Goal: Contribute content: Add original content to the website for others to see

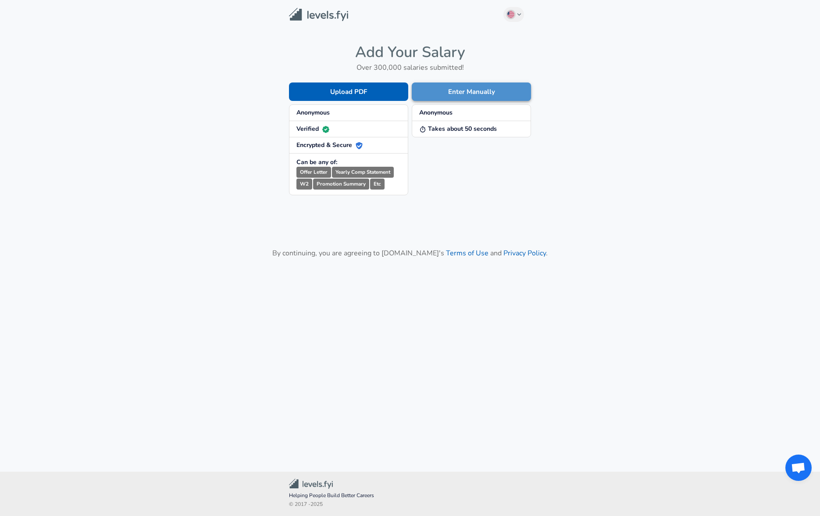
click at [461, 93] on button "Enter Manually" at bounding box center [471, 91] width 119 height 18
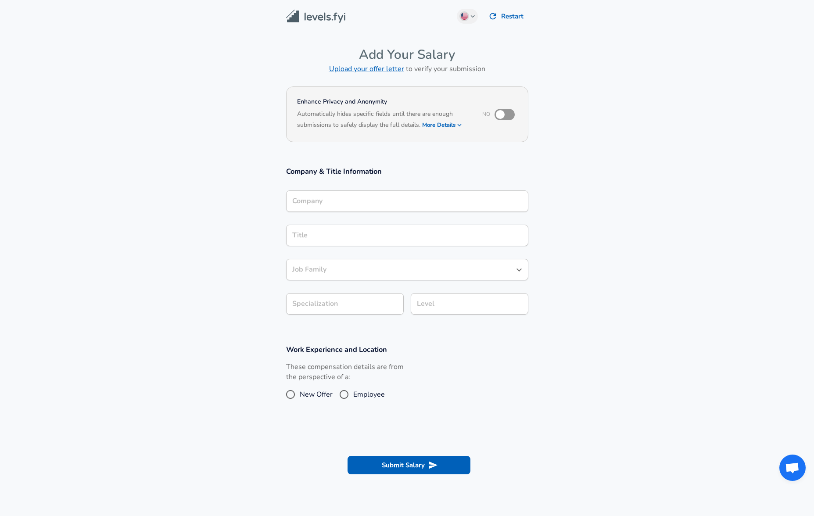
scroll to position [9, 0]
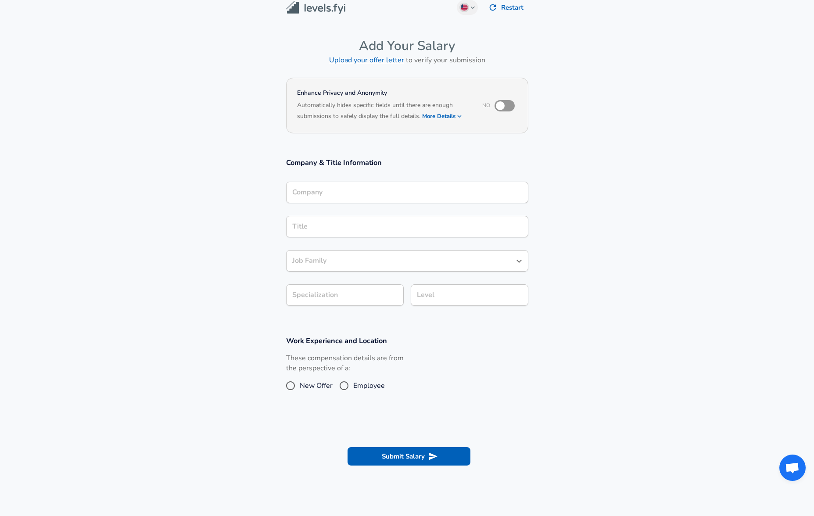
click at [386, 203] on div "Company" at bounding box center [407, 192] width 242 height 21
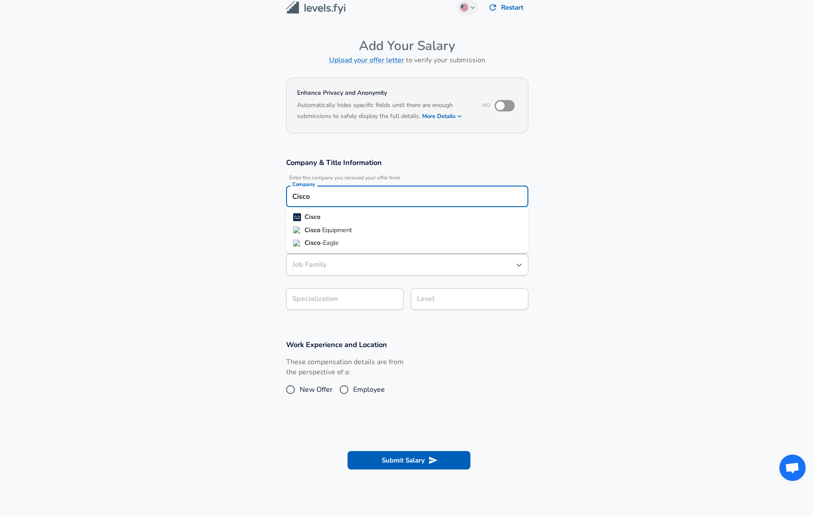
click at [383, 211] on li "Cisco" at bounding box center [407, 217] width 242 height 13
type input "Cisco"
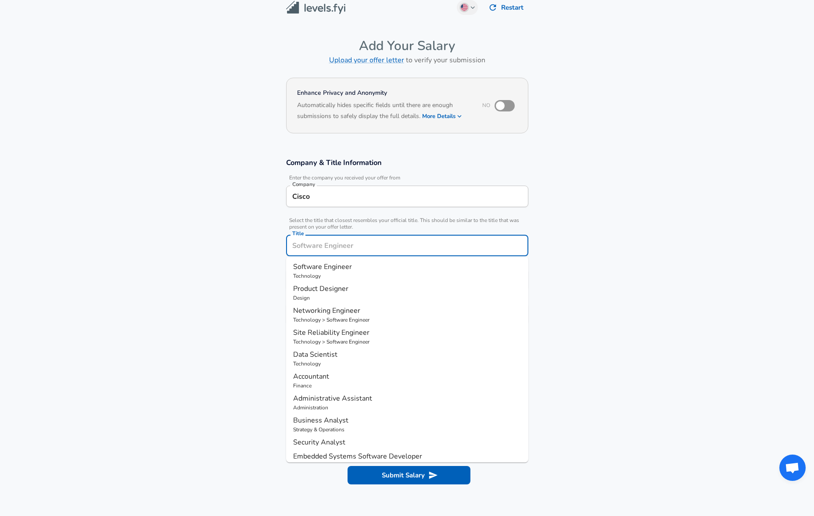
scroll to position [26, 0]
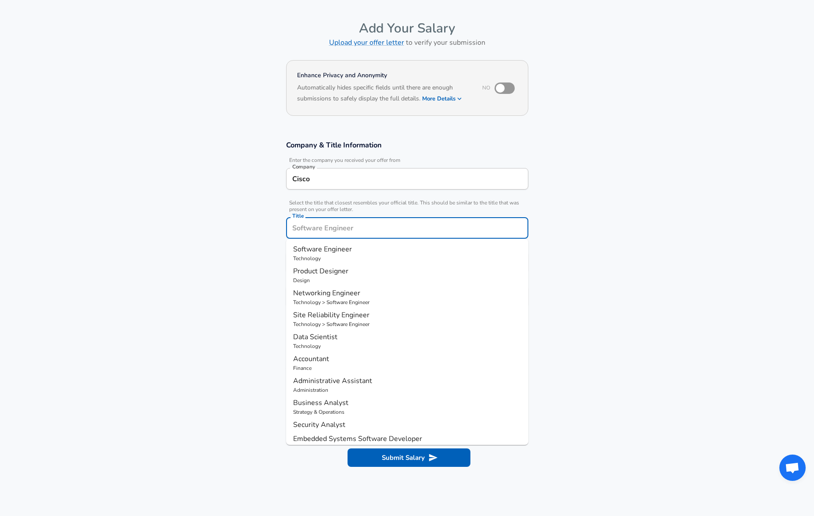
click at [377, 234] on input "Title" at bounding box center [407, 228] width 234 height 14
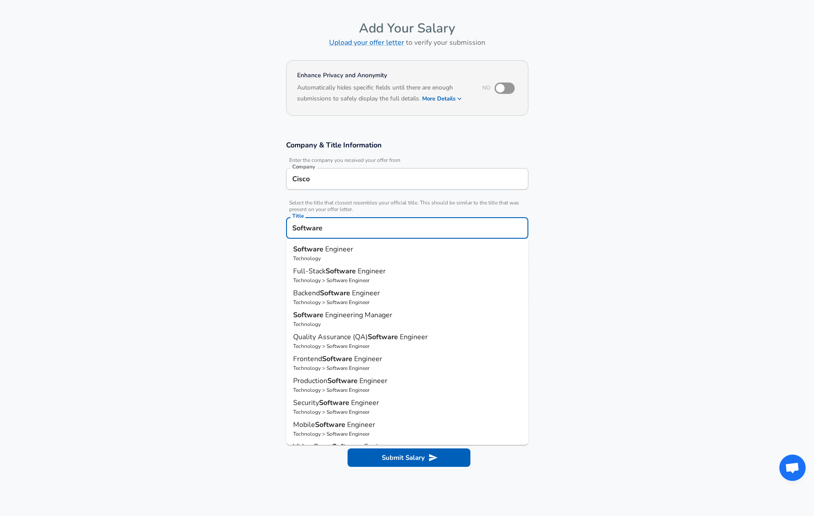
click at [367, 257] on p "Technology" at bounding box center [407, 258] width 228 height 8
type input "Software Engineer"
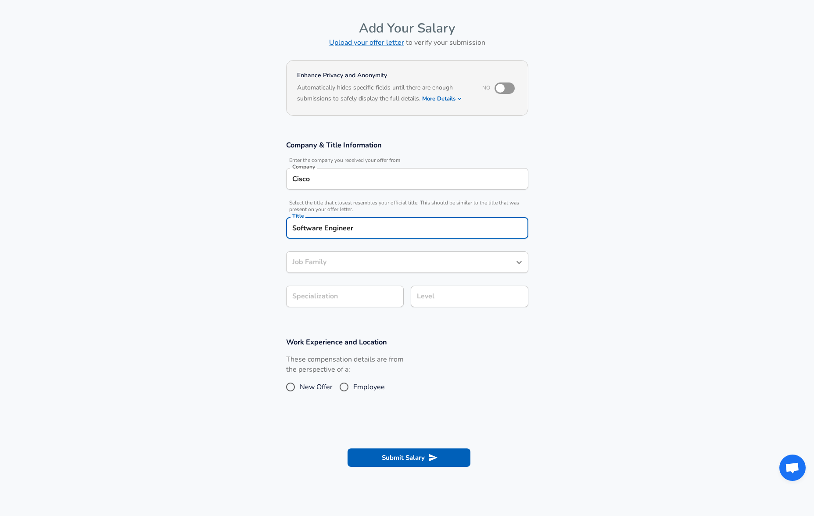
type input "Software Engineer"
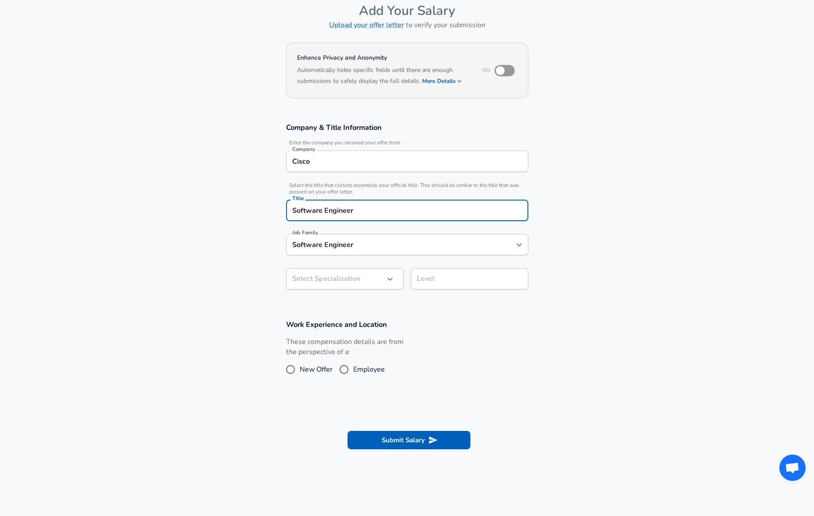
click at [369, 251] on input "Software Engineer" at bounding box center [400, 245] width 221 height 14
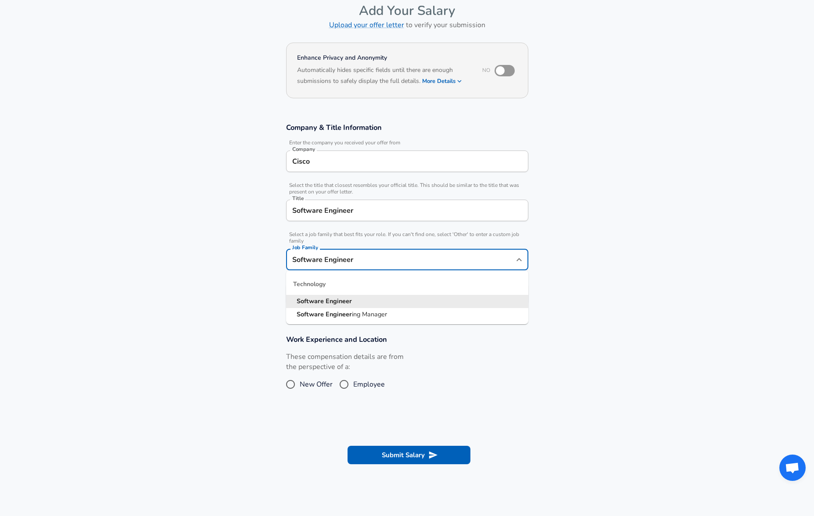
click at [369, 262] on input "Software Engineer" at bounding box center [400, 260] width 221 height 14
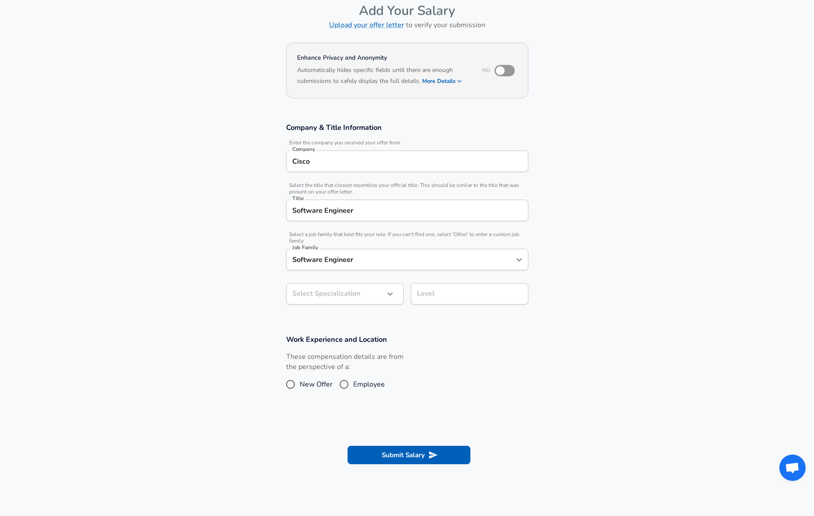
drag, startPoint x: 462, startPoint y: 235, endPoint x: 405, endPoint y: 220, distance: 58.9
click at [462, 235] on span "Select a job family that best fits your role. If you can't find one, select 'Ot…" at bounding box center [407, 237] width 242 height 13
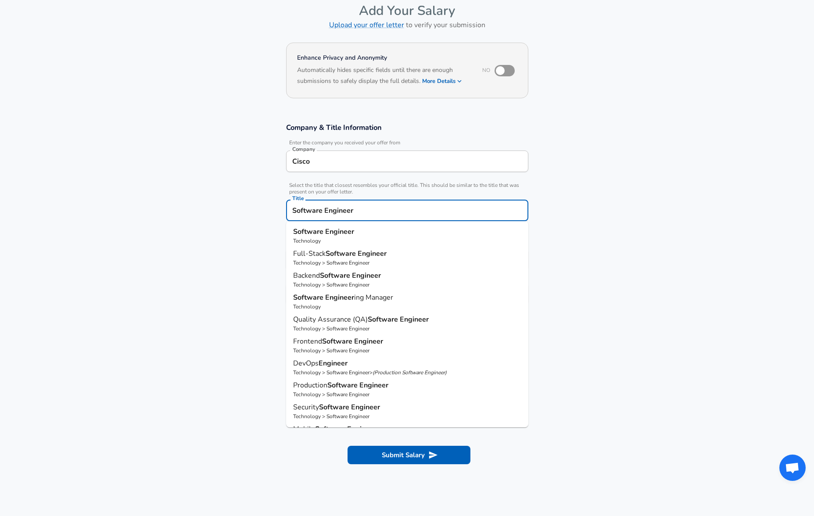
click at [385, 208] on input "Software Engineer" at bounding box center [407, 211] width 234 height 14
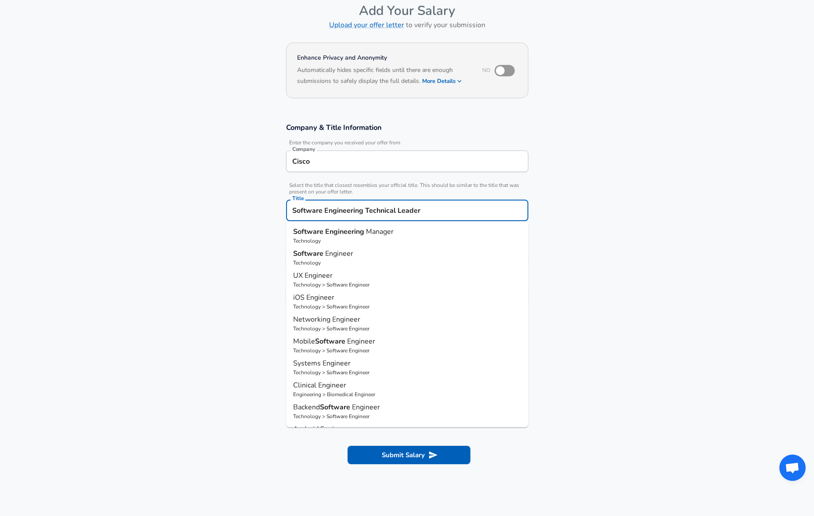
type input "Software Engineering Technical Leader"
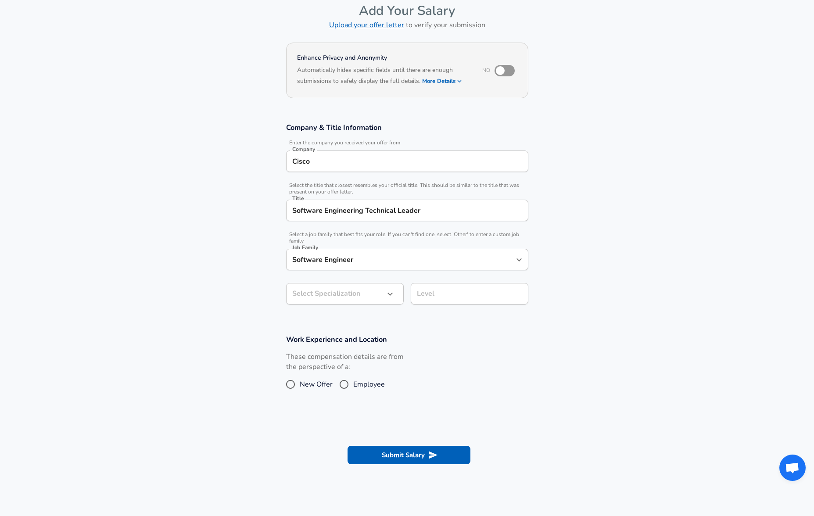
click at [625, 192] on section "Company & Title Information Enter the company you received your offer from Comp…" at bounding box center [407, 218] width 814 height 212
click at [389, 300] on button "button" at bounding box center [389, 293] width 15 height 15
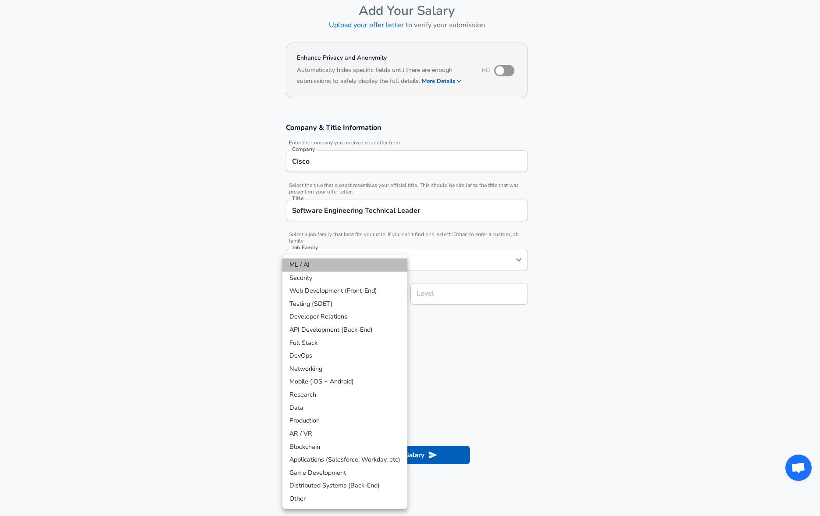
drag, startPoint x: 357, startPoint y: 264, endPoint x: 316, endPoint y: 266, distance: 40.8
click at [316, 266] on li "ML / AI" at bounding box center [344, 264] width 125 height 13
type input "ML / AI"
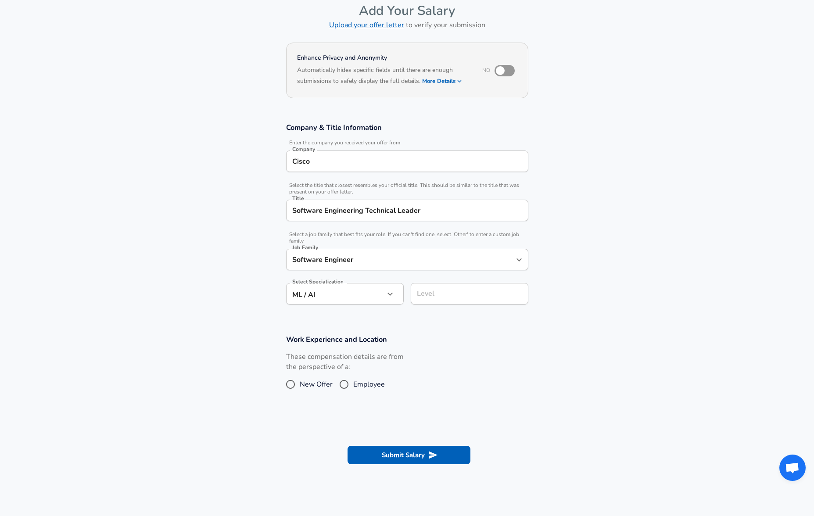
scroll to position [61, 0]
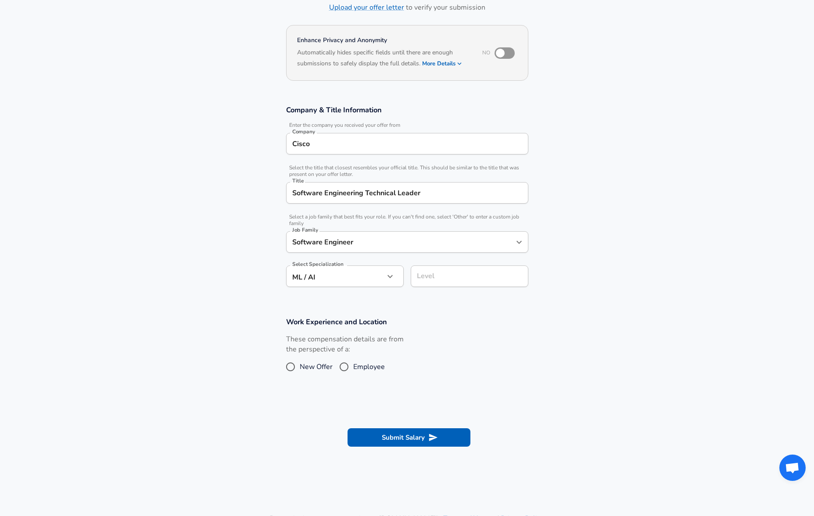
click at [439, 283] on input "Level" at bounding box center [469, 276] width 110 height 14
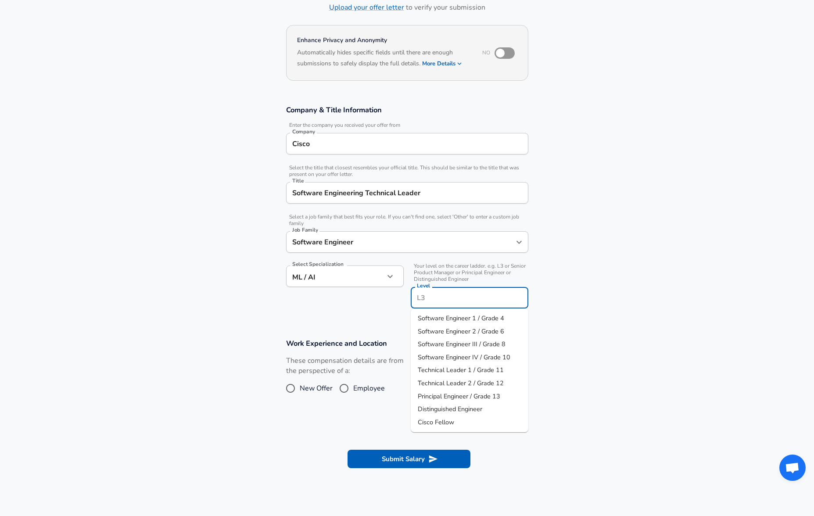
click at [464, 382] on span "Technical Leader 2 / Grade 12" at bounding box center [461, 383] width 86 height 9
type input "Technical Leader 2 / Grade 12"
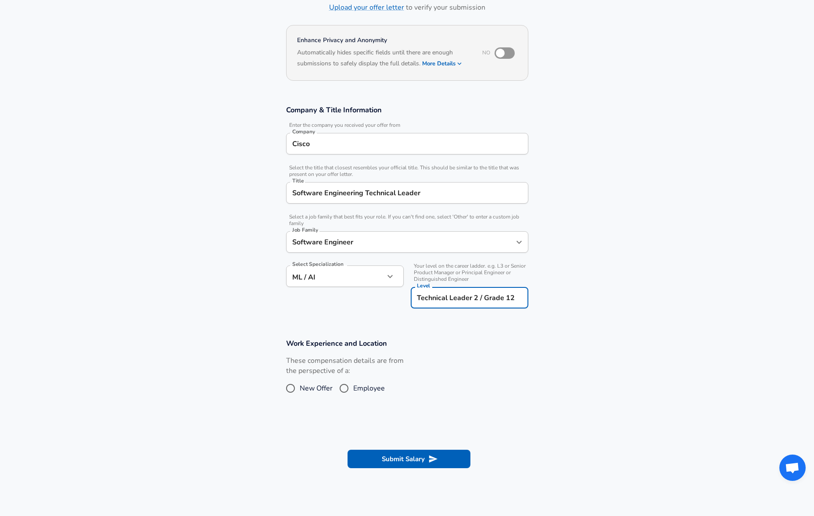
click at [347, 389] on input "Employee" at bounding box center [344, 388] width 18 height 14
radio input "true"
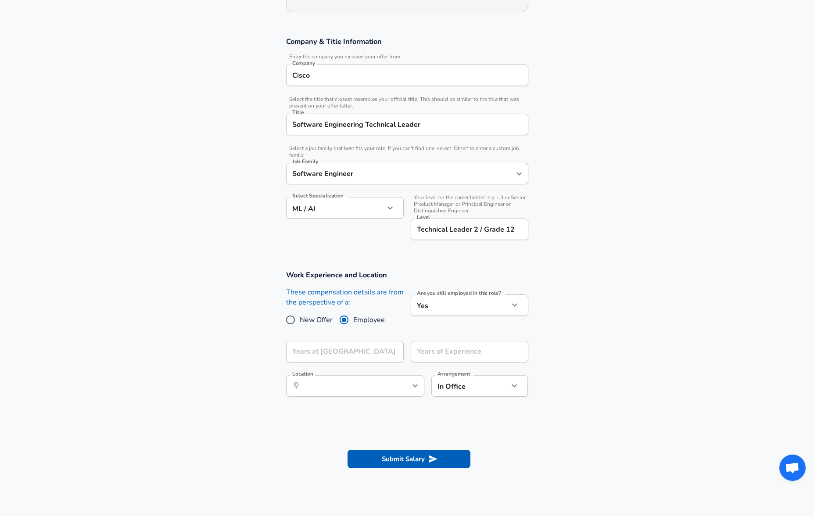
scroll to position [193, 0]
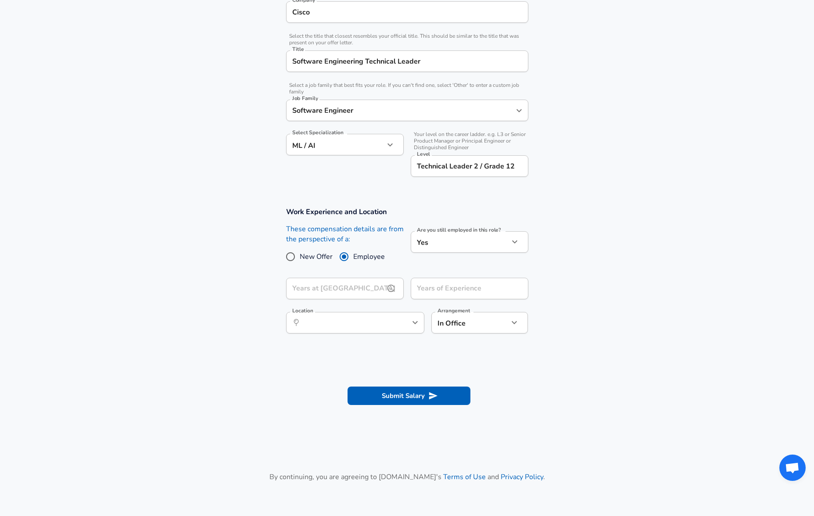
click at [344, 294] on input "Years at [GEOGRAPHIC_DATA]" at bounding box center [335, 288] width 98 height 21
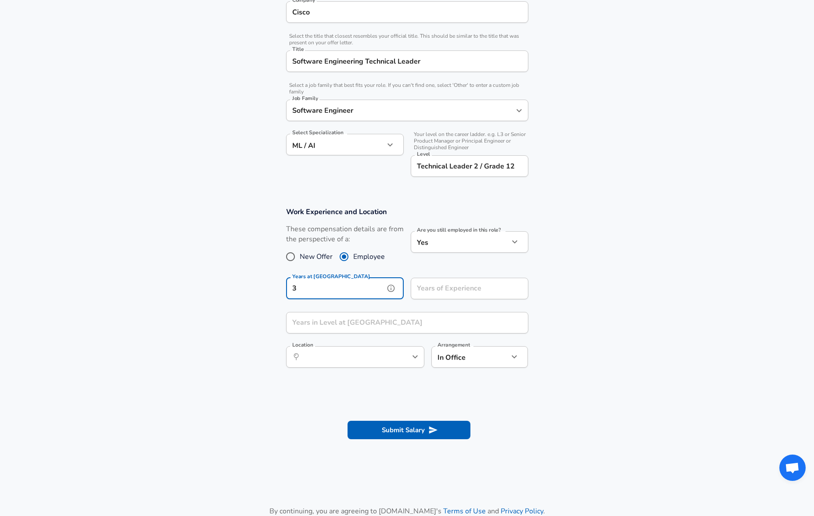
type input "3"
click at [476, 289] on input "Years of Experience" at bounding box center [460, 288] width 98 height 21
type input "15"
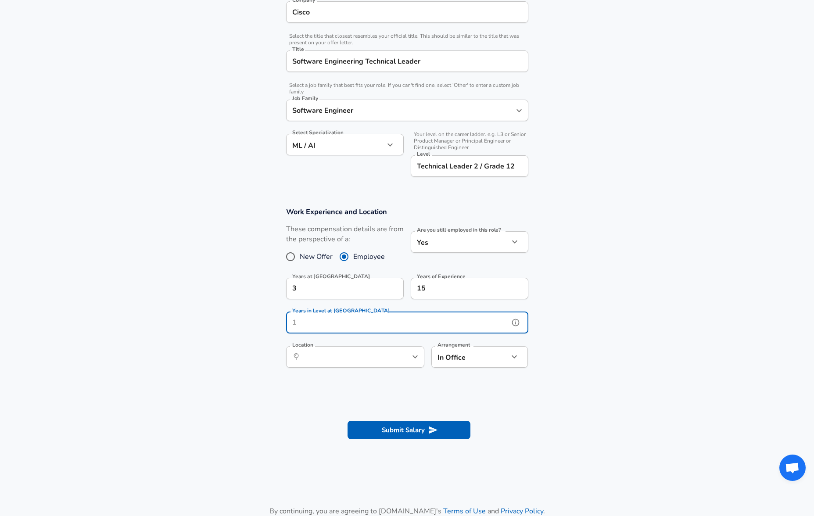
click at [368, 330] on input "Years in Level at [GEOGRAPHIC_DATA]" at bounding box center [397, 322] width 223 height 21
type input "2"
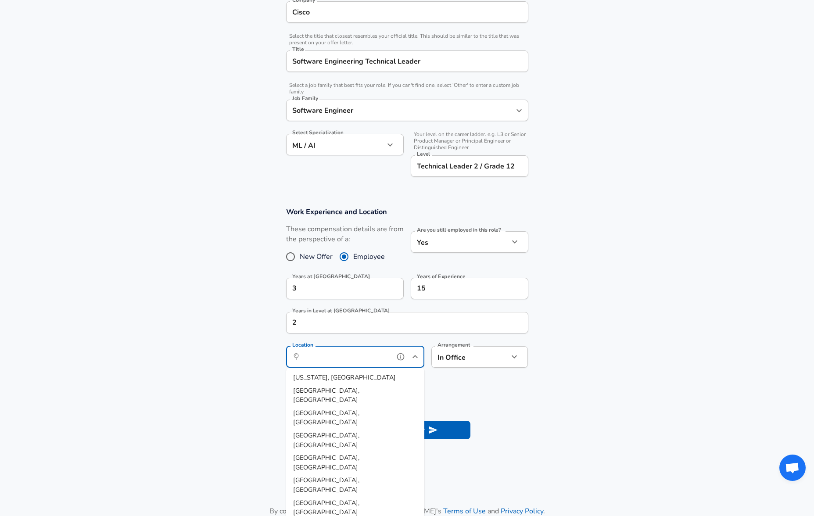
click at [369, 358] on input "Location" at bounding box center [345, 357] width 90 height 14
type input "[GEOGRAPHIC_DATA], [GEOGRAPHIC_DATA]"
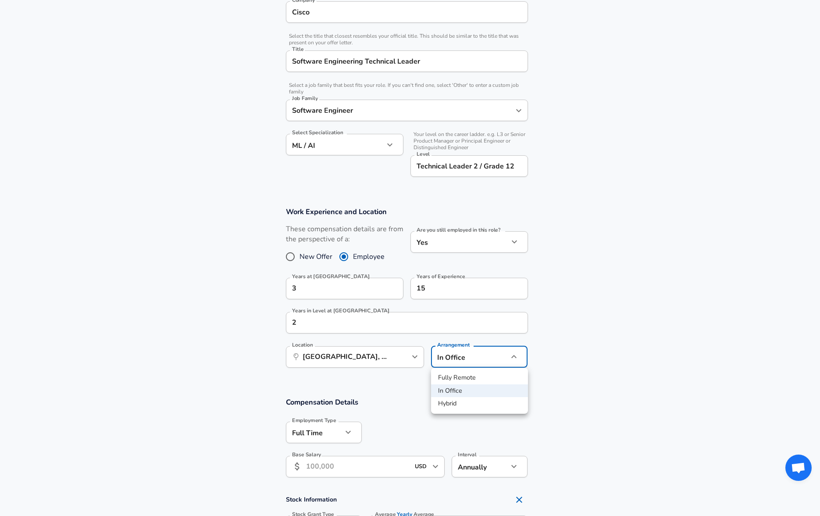
click at [491, 323] on body "English ([GEOGRAPHIC_DATA]) Change Restart Add Your Salary Upload your offer le…" at bounding box center [410, 65] width 820 height 516
click at [492, 374] on li "Fully Remote" at bounding box center [479, 377] width 97 height 13
type input "remote"
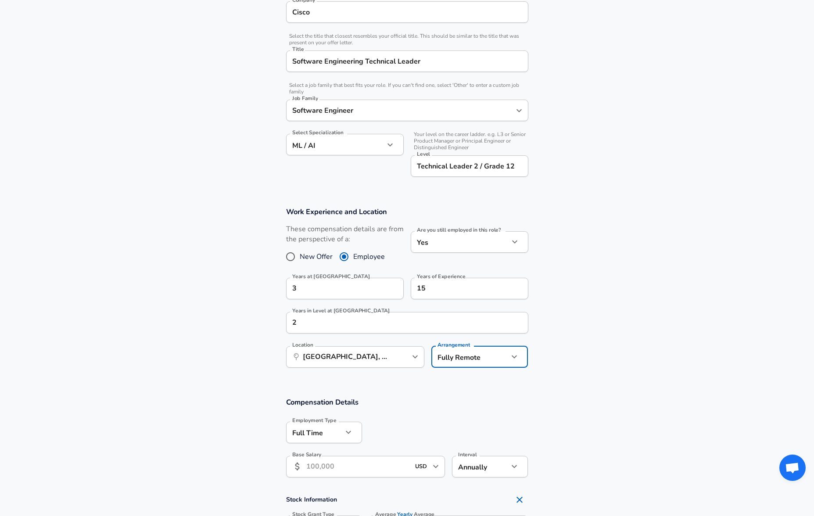
click at [593, 325] on section "Work Experience and Location These compensation details are from the perspectiv…" at bounding box center [407, 291] width 814 height 190
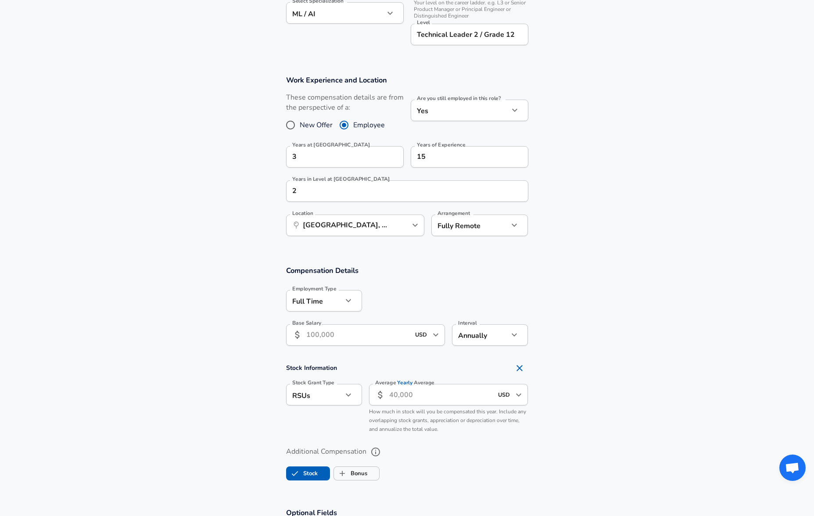
scroll to position [368, 0]
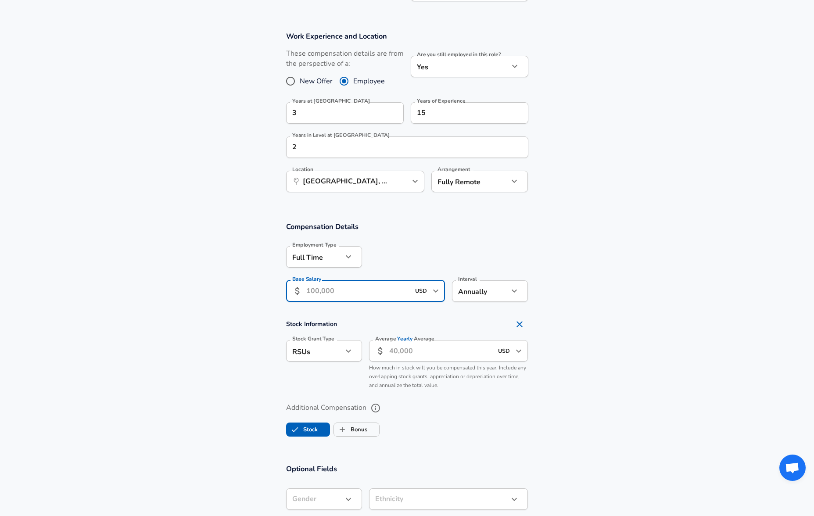
click at [337, 294] on input "Base Salary" at bounding box center [358, 290] width 104 height 21
type input "215,000"
click at [589, 291] on section "Compensation Details Employment Type [DEMOGRAPHIC_DATA] full_time Employment Ty…" at bounding box center [407, 264] width 814 height 86
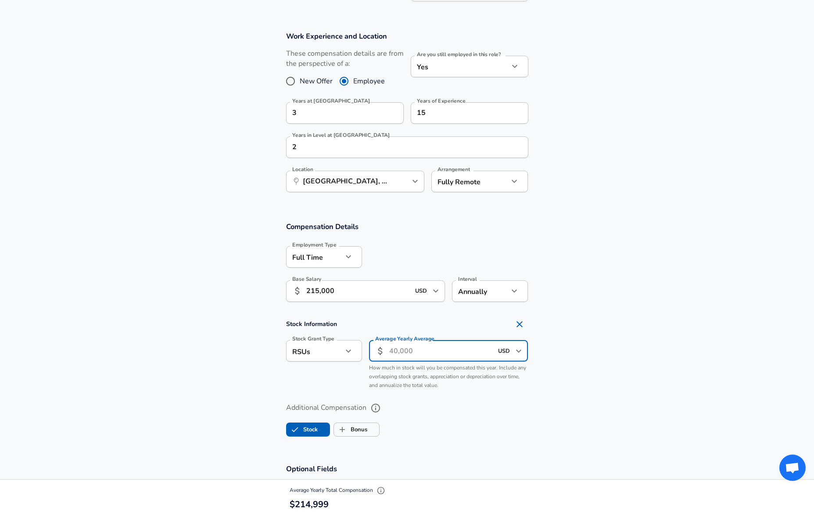
click at [417, 354] on input "Average Yearly Average" at bounding box center [441, 350] width 104 height 21
type input "60,000"
click at [590, 315] on section "Compensation Details Employment Type [DEMOGRAPHIC_DATA] full_time Employment Ty…" at bounding box center [407, 333] width 814 height 242
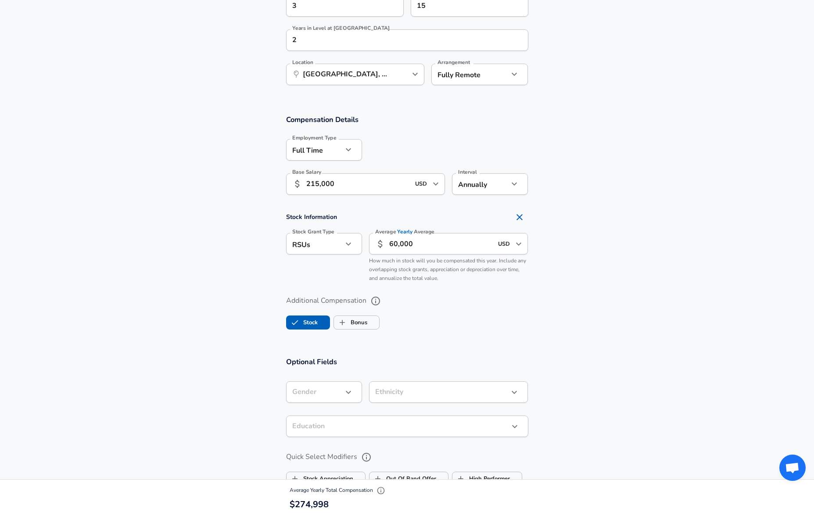
scroll to position [500, 0]
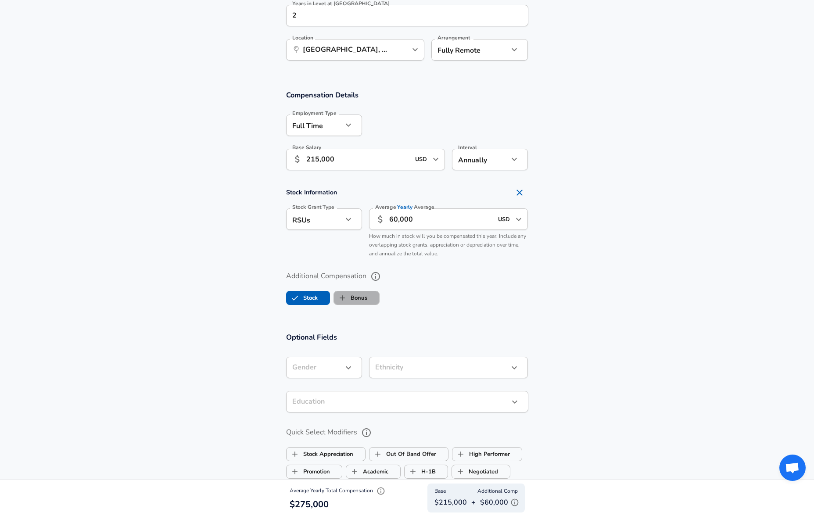
click at [362, 301] on label "Bonus" at bounding box center [350, 297] width 33 height 17
checkbox input "true"
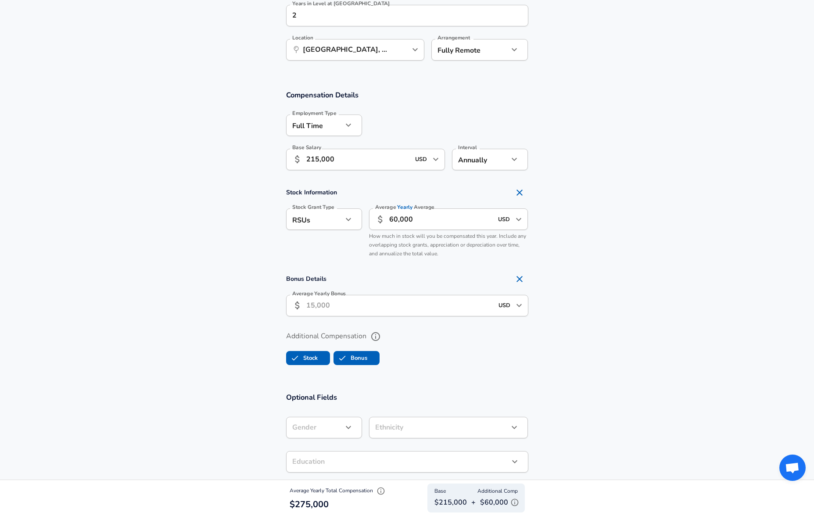
click at [364, 303] on input "Average Yearly Bonus" at bounding box center [399, 305] width 187 height 21
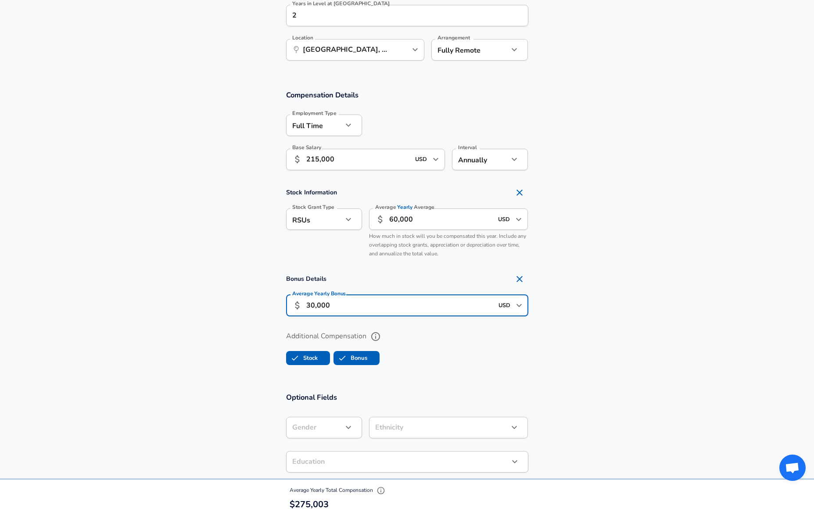
type input "30,000"
click at [593, 325] on section "Additional Compensation Stock Bonus" at bounding box center [407, 345] width 814 height 46
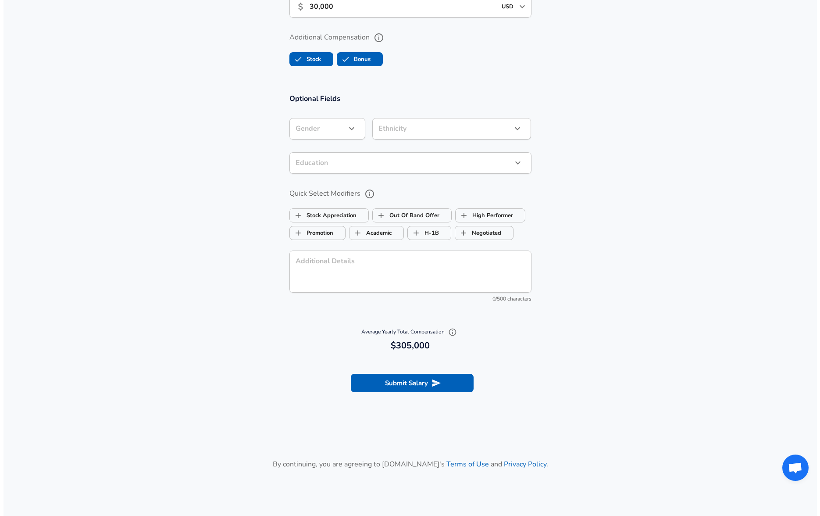
scroll to position [807, 0]
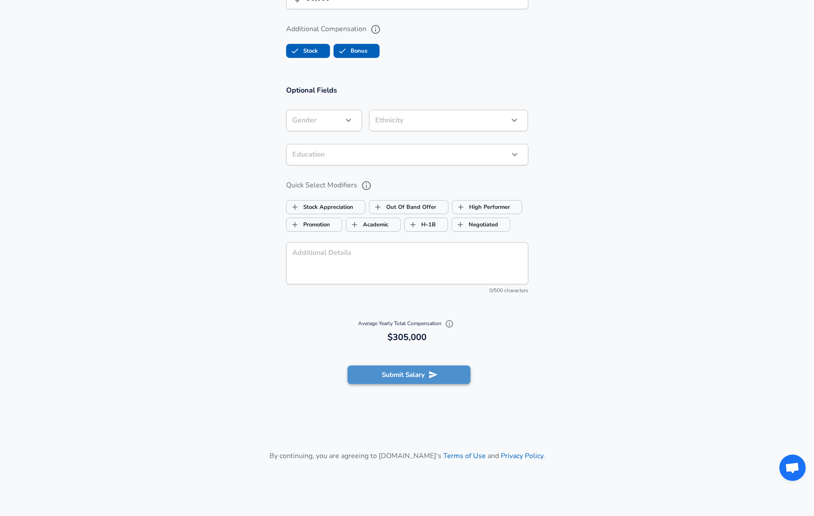
click at [424, 376] on button "Submit Salary" at bounding box center [408, 374] width 123 height 18
